Goal: Navigation & Orientation: Find specific page/section

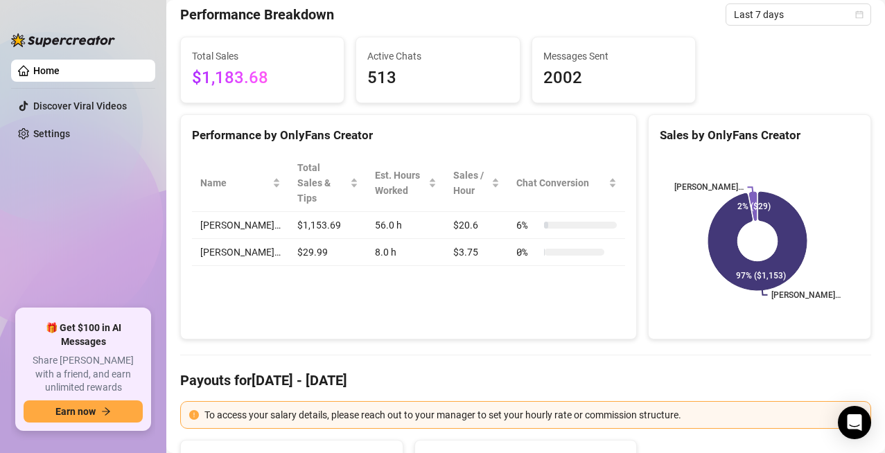
scroll to position [139, 0]
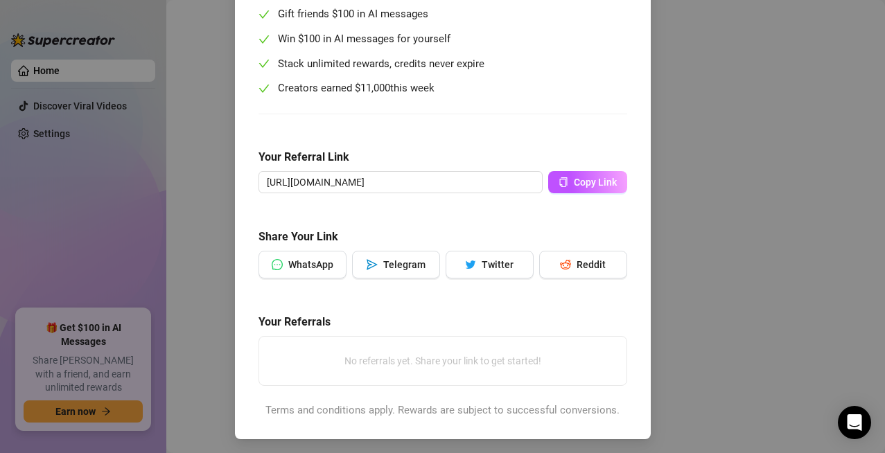
scroll to position [177, 0]
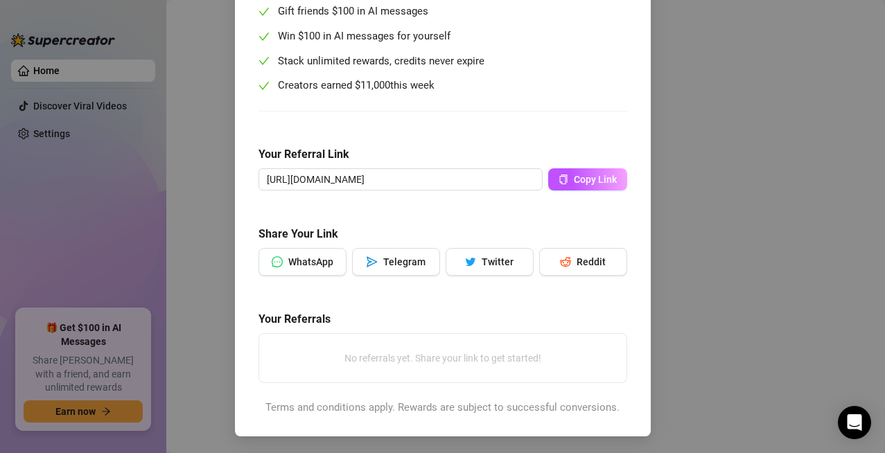
click at [752, 297] on div "Give $100, Earn $100 Help us spread the message! Share your referral link with …" at bounding box center [442, 226] width 885 height 453
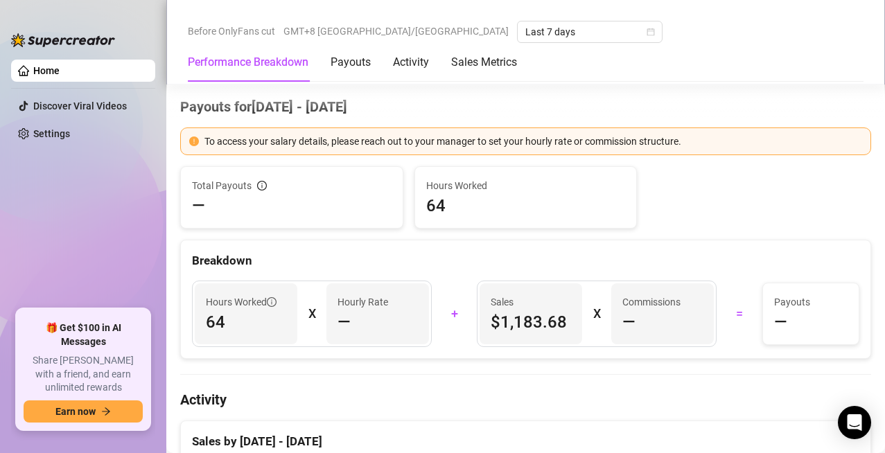
scroll to position [416, 0]
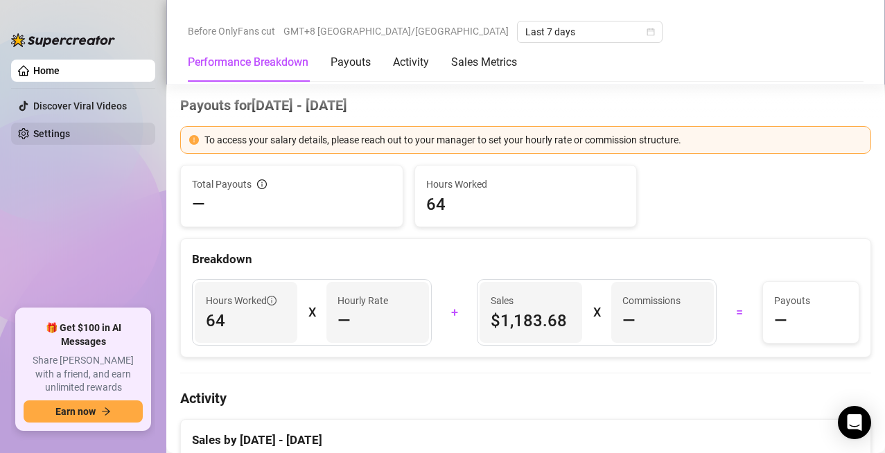
click at [70, 136] on link "Settings" at bounding box center [51, 133] width 37 height 11
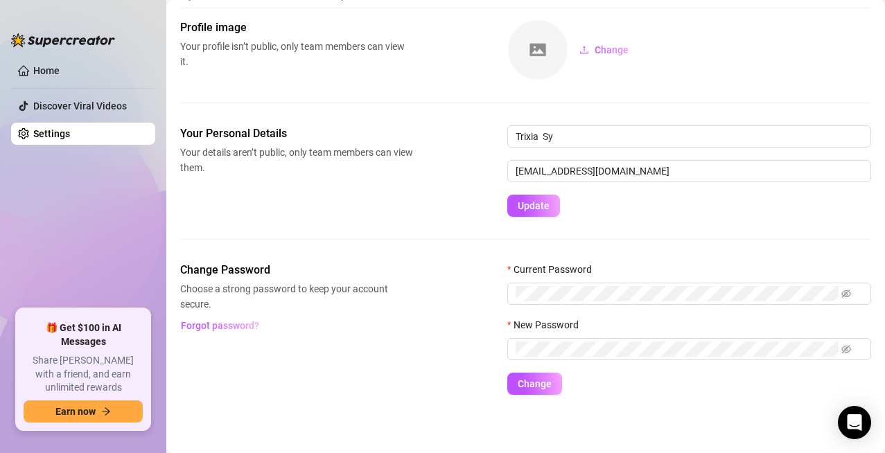
scroll to position [61, 0]
click at [65, 100] on link "Discover Viral Videos" at bounding box center [80, 105] width 94 height 11
